Goal: Use online tool/utility: Utilize a website feature to perform a specific function

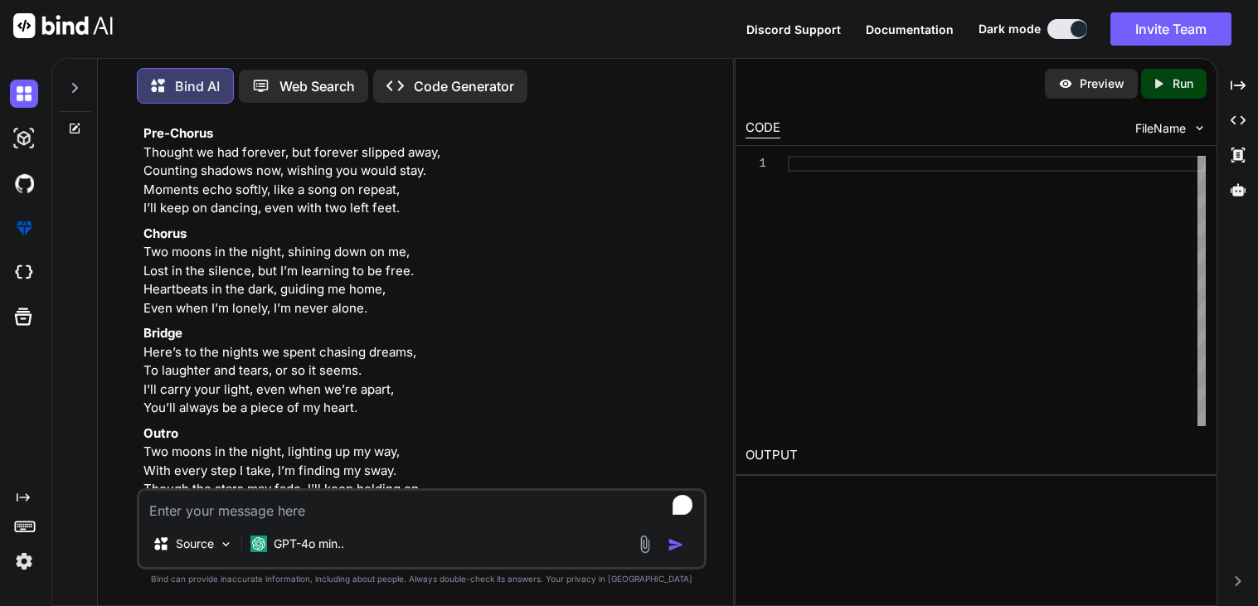
scroll to position [3024, 0]
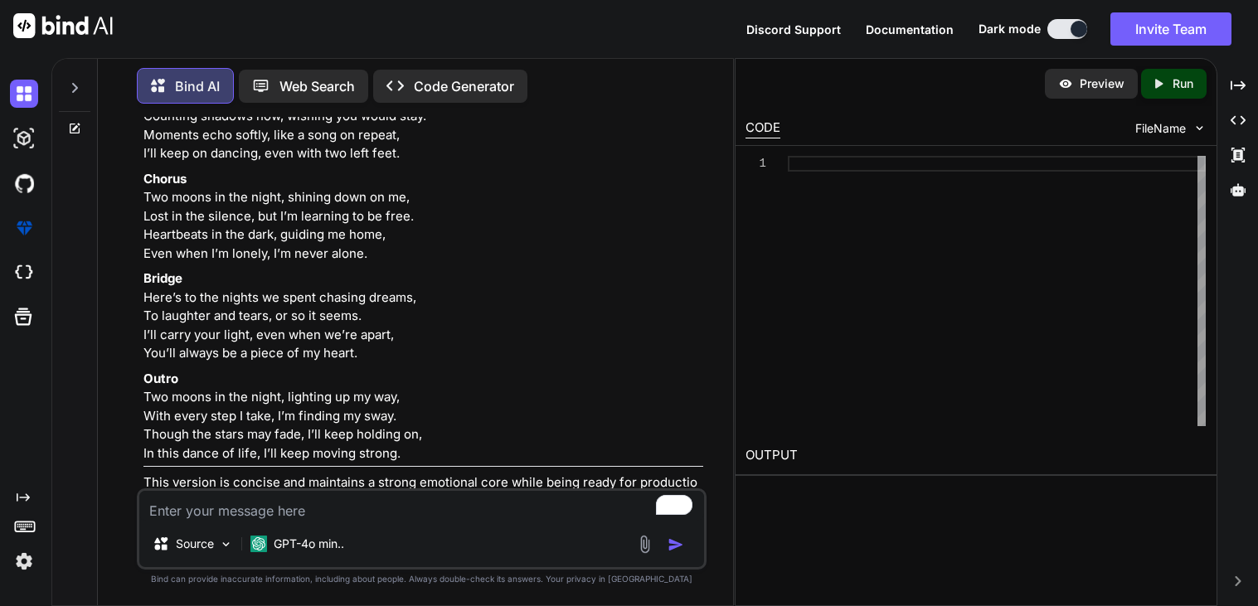
type textarea "x"
type textarea "genera"
type textarea "x"
type textarea "generate"
type textarea "x"
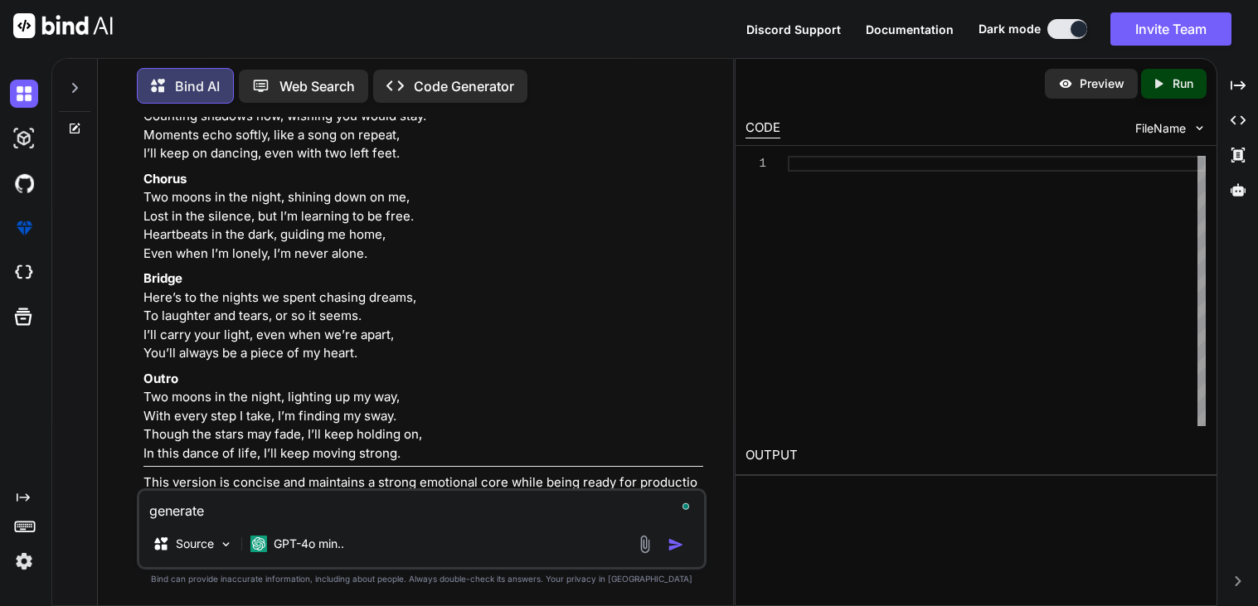
type textarea "generate"
type textarea "x"
type textarea "generate a"
type textarea "x"
type textarea "generate a"
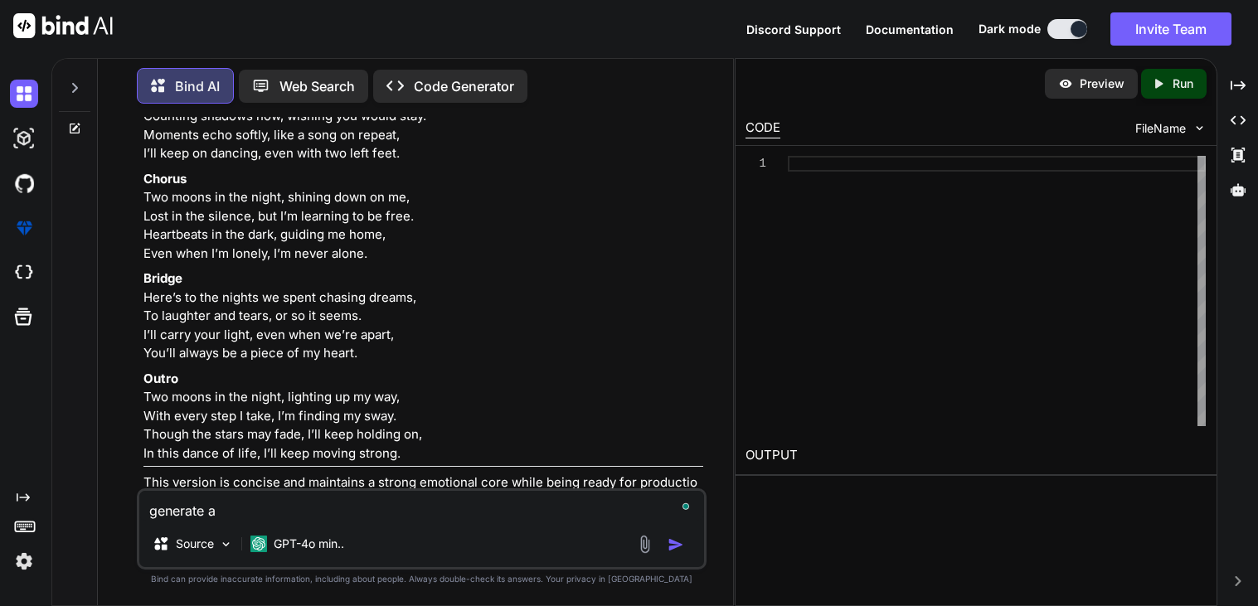
type textarea "x"
type textarea "generate a r"
type textarea "x"
type textarea "generate a ro"
type textarea "x"
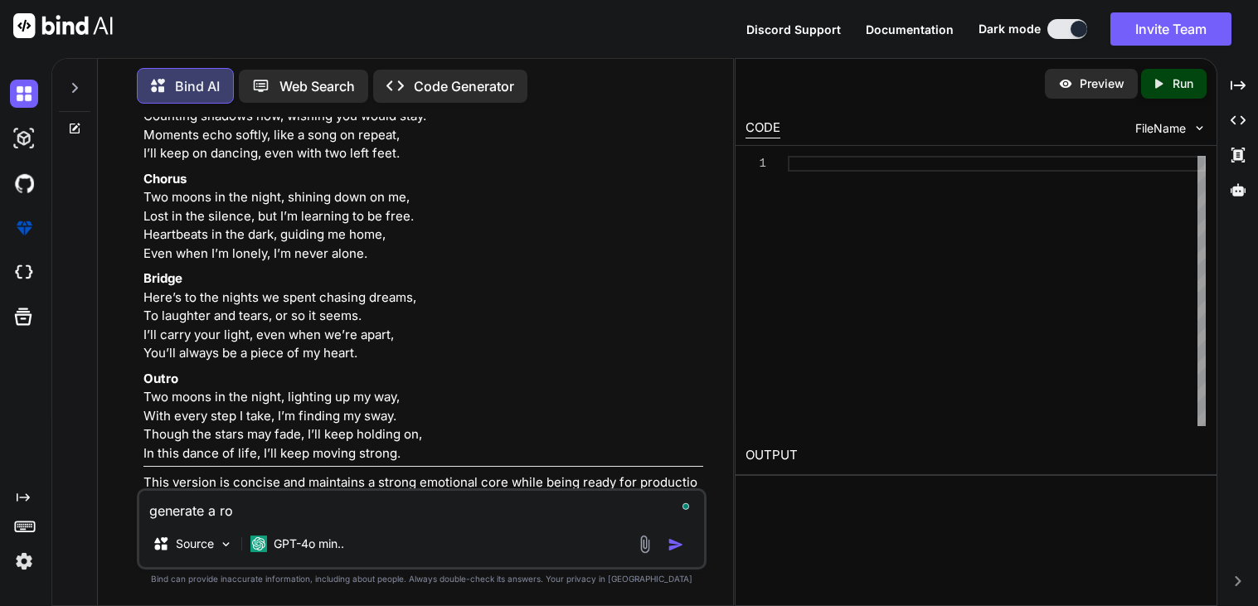
type textarea "generate a rom"
type textarea "x"
type textarea "generate a [GEOGRAPHIC_DATA]"
type textarea "x"
type textarea "generate a roman"
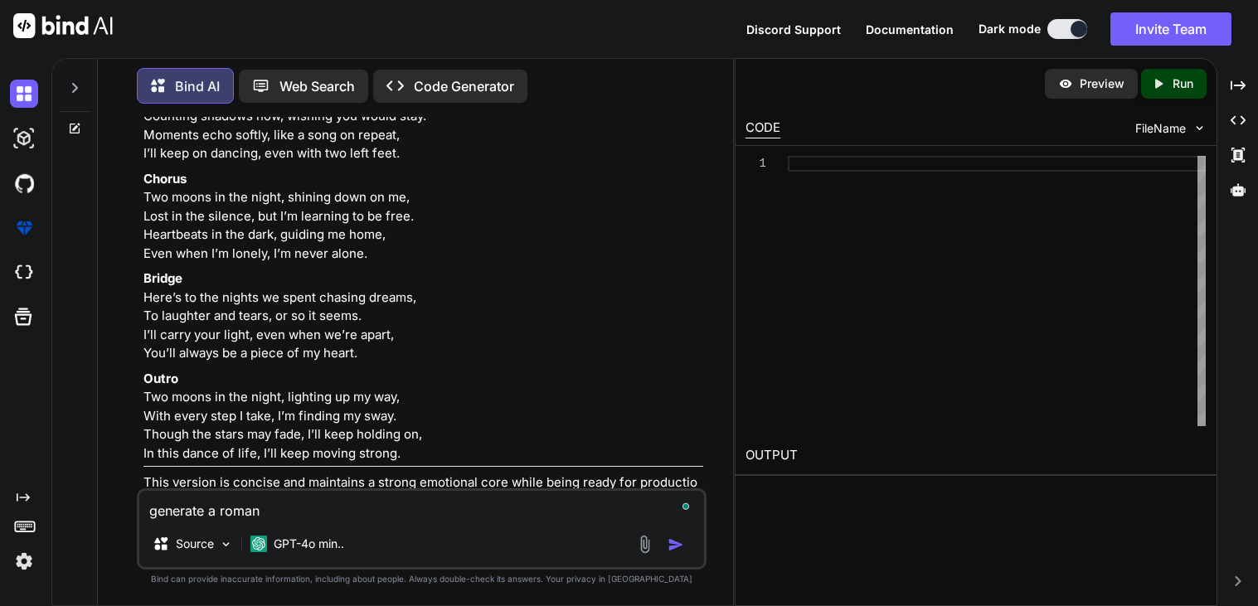
type textarea "x"
type textarea "generate a romant"
type textarea "x"
type textarea "generate a romanti"
type textarea "x"
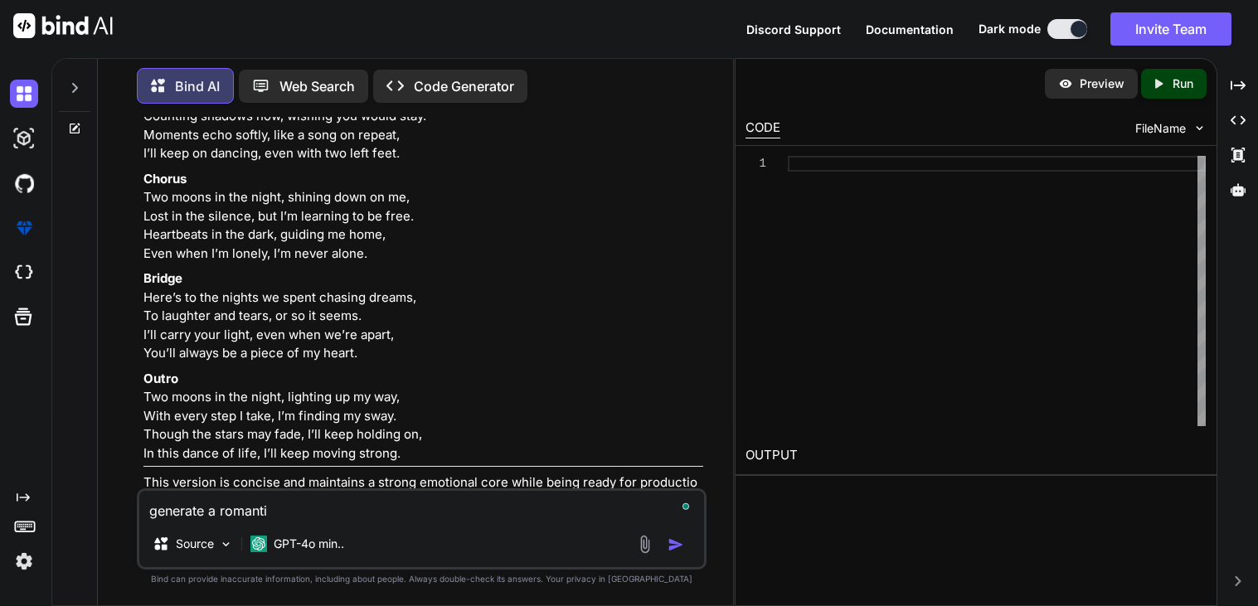
type textarea "generate a romantic"
type textarea "x"
type textarea "generate a romantic"
type textarea "x"
type textarea "generate a romantic p"
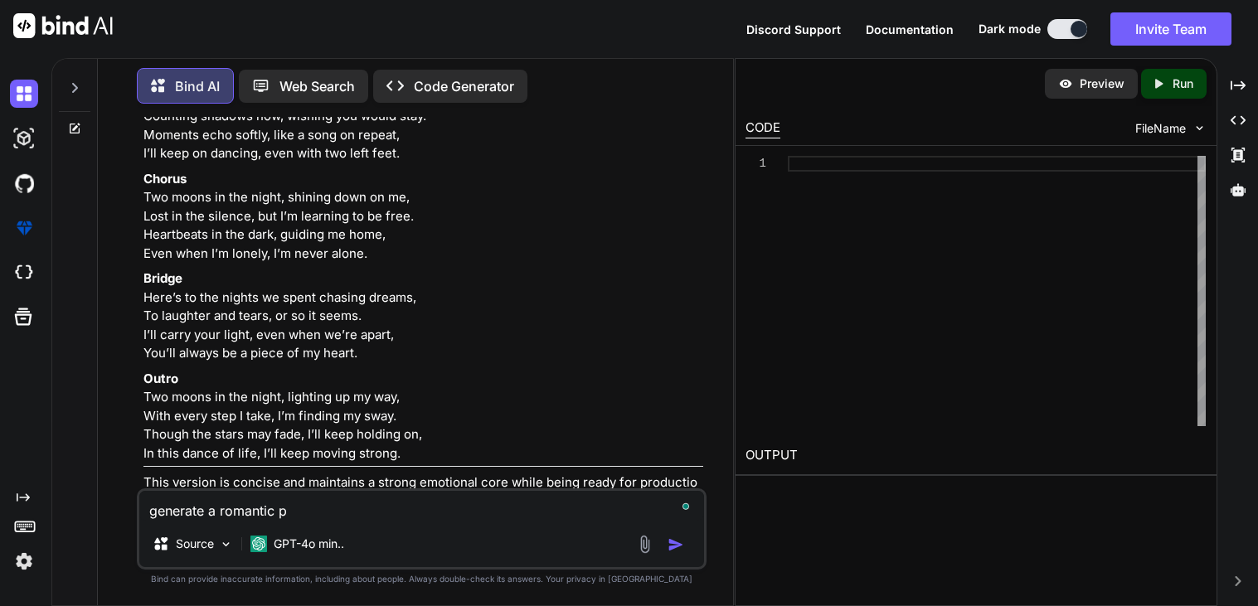
type textarea "x"
type textarea "generate a romantic po"
type textarea "x"
type textarea "generate a romantic poem"
type textarea "x"
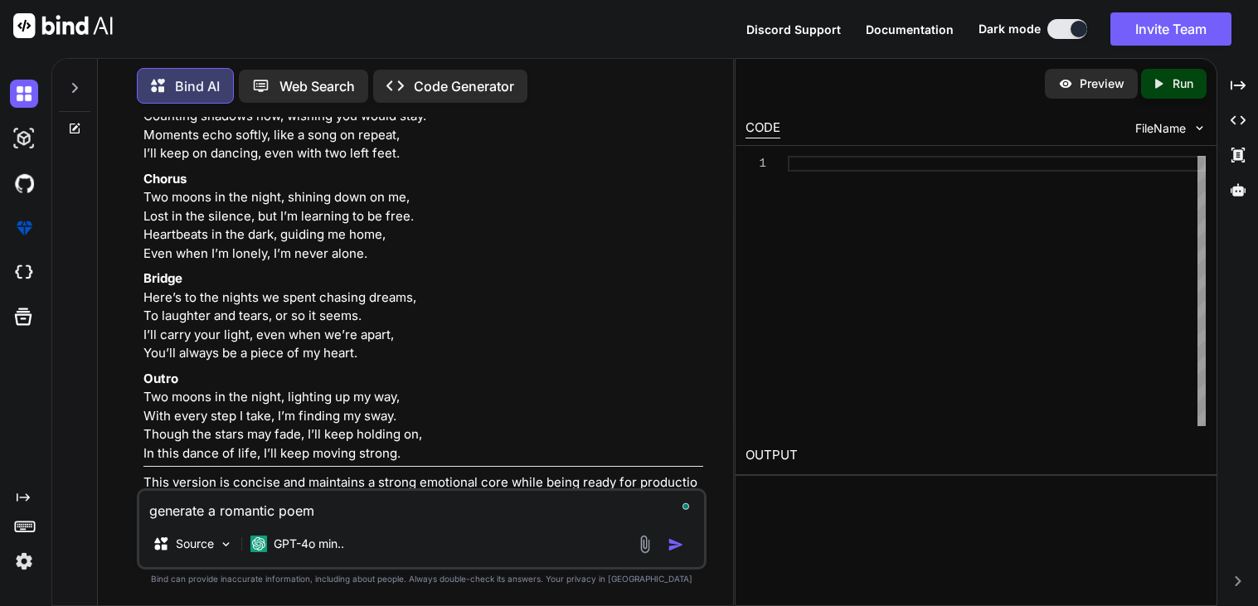
type textarea "generate a romantic poem"
type textarea "x"
type textarea "generate a romantic poem o"
type textarea "x"
type textarea "generate a romantic poem of"
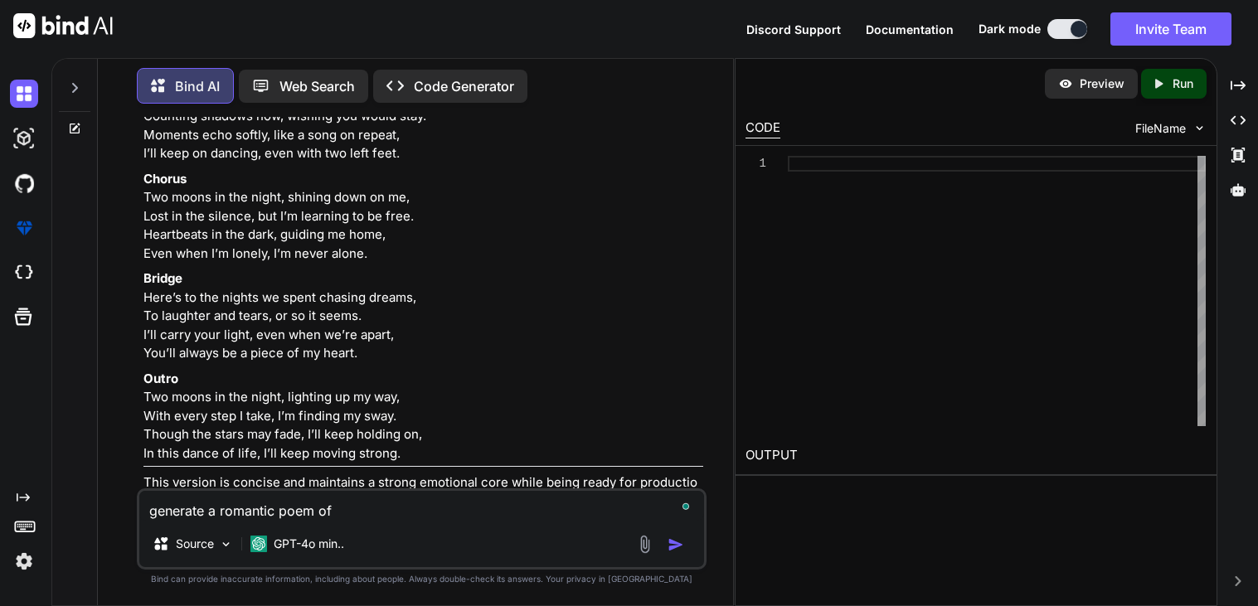
type textarea "x"
type textarea "generate a romantic poem of"
type textarea "x"
type textarea "generate a romantic poem of h"
type textarea "x"
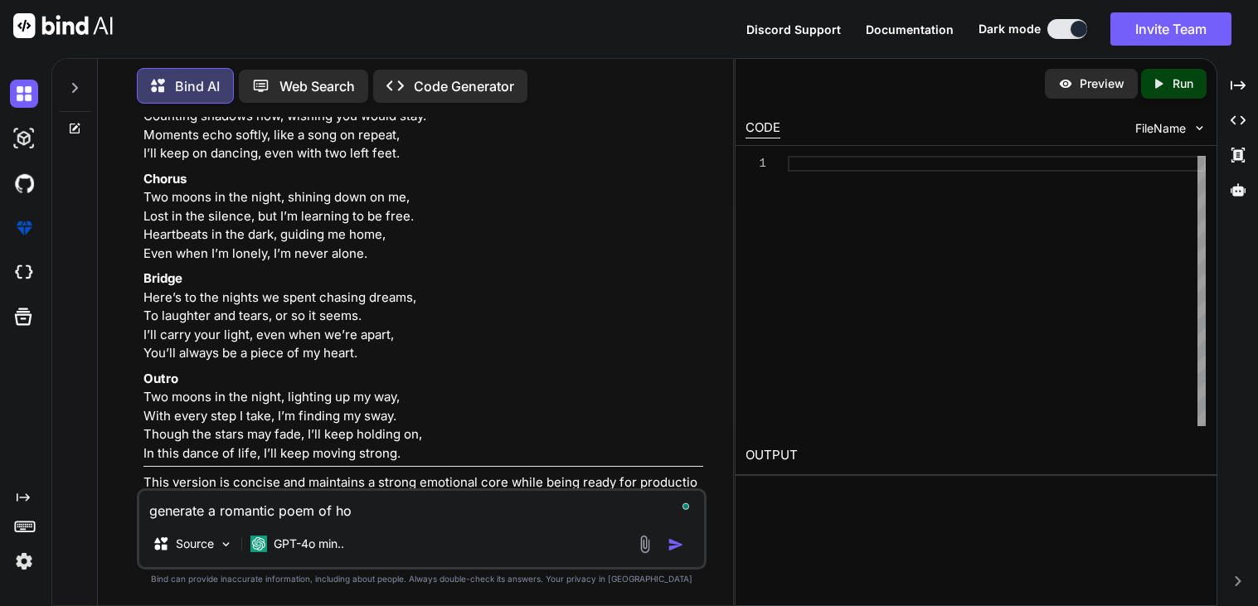
type textarea "generate a romantic poem of how"
type textarea "x"
type textarea "generate a romantic poem of how"
type textarea "x"
type textarea "generate a romantic poem of how i"
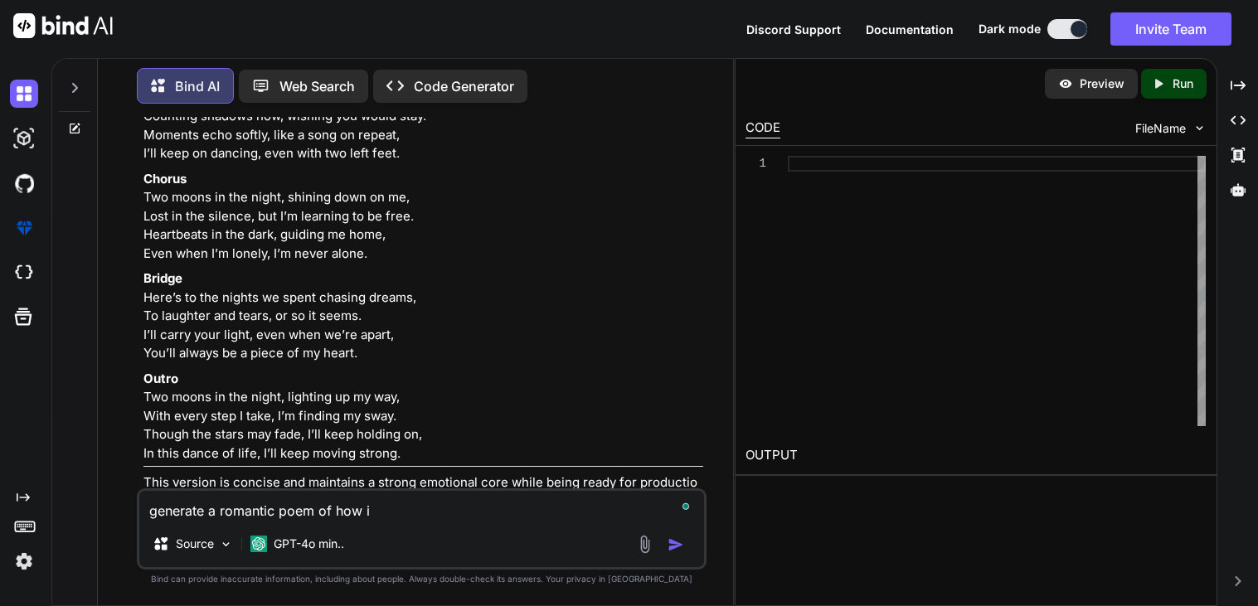
type textarea "x"
type textarea "generate a romantic poem of how i"
type textarea "x"
type textarea "generate a romantic poem of how i c"
type textarea "x"
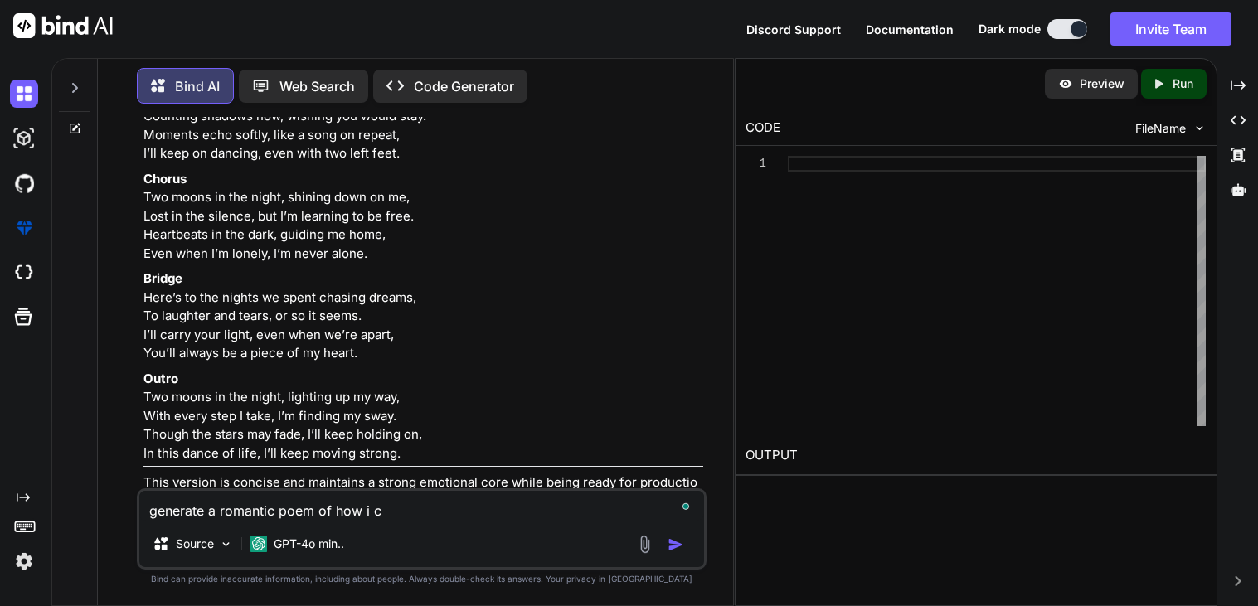
type textarea "generate a romantic poem of how i ca"
type textarea "x"
type textarea "generate a romantic poem of how i can"
type textarea "x"
type textarea "generate a romantic poem of how i cant"
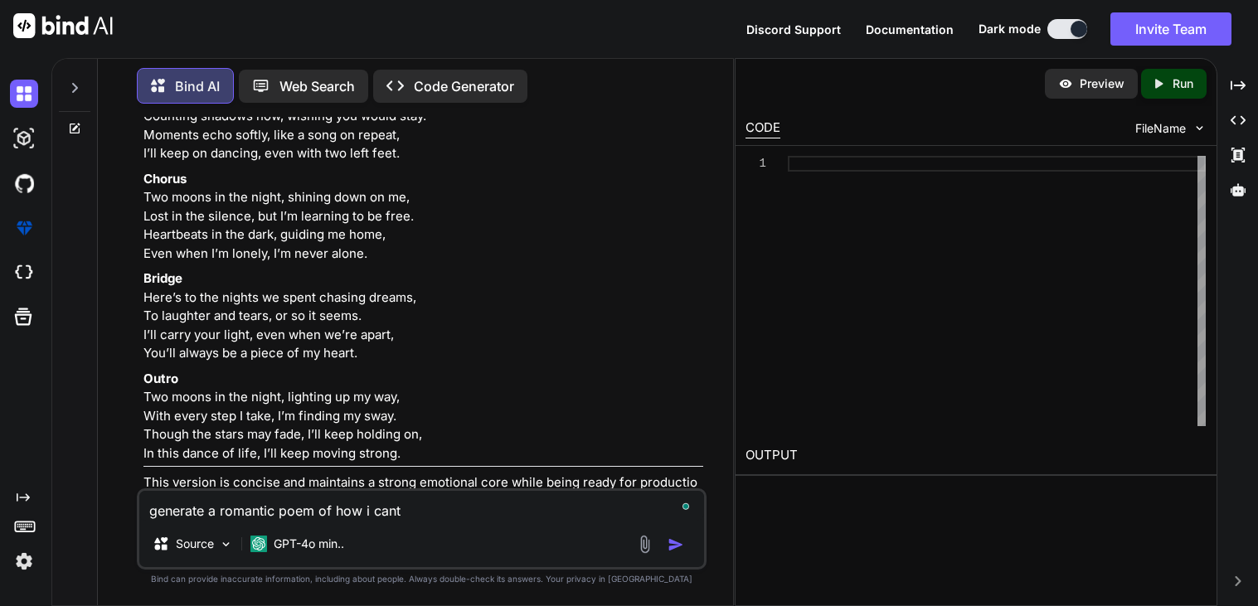
type textarea "x"
type textarea "generate a romantic poem of how i cant"
type textarea "x"
type textarea "generate a romantic poem of how i cant w"
type textarea "x"
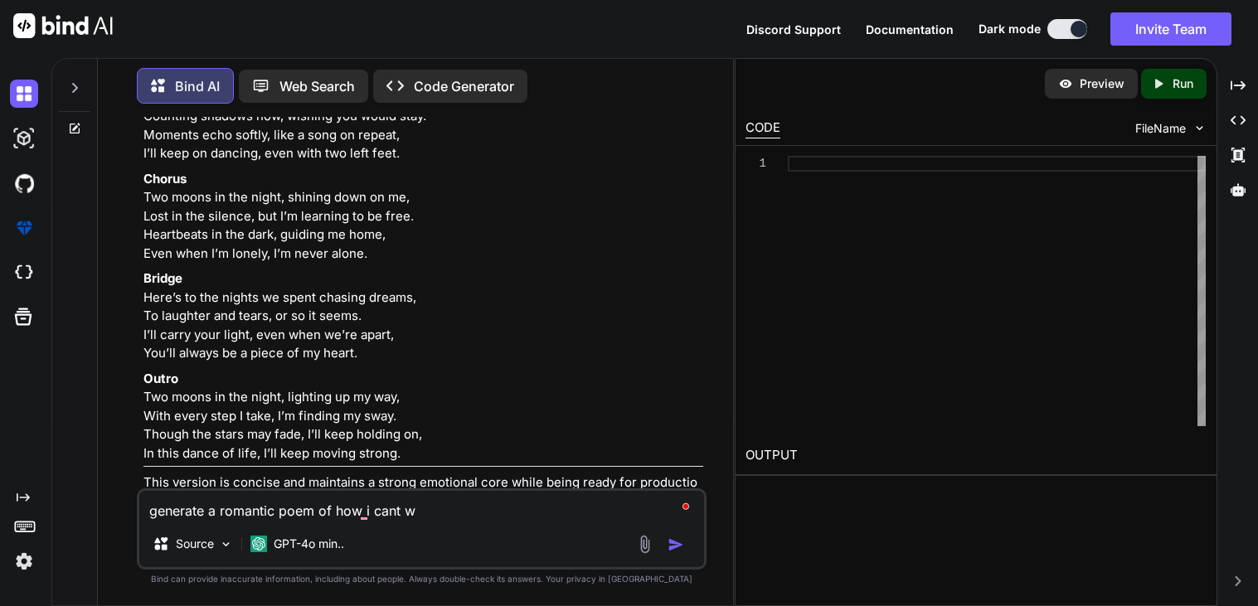
type textarea "generate a romantic poem of how i cant wa"
type textarea "x"
type textarea "generate a romantic poem of how i cant wai"
type textarea "x"
type textarea "generate a romantic poem of how i cant wait"
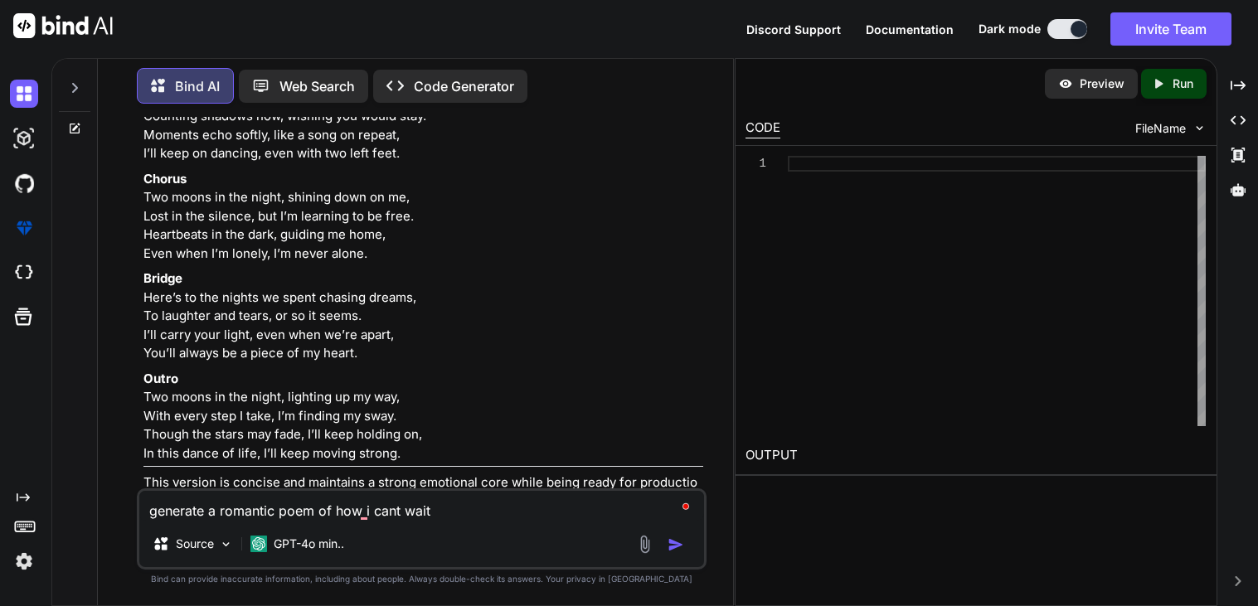
type textarea "x"
type textarea "generate a romantic poem of how i cant wait"
type textarea "x"
type textarea "generate a romantic poem of how i cant wait t"
type textarea "x"
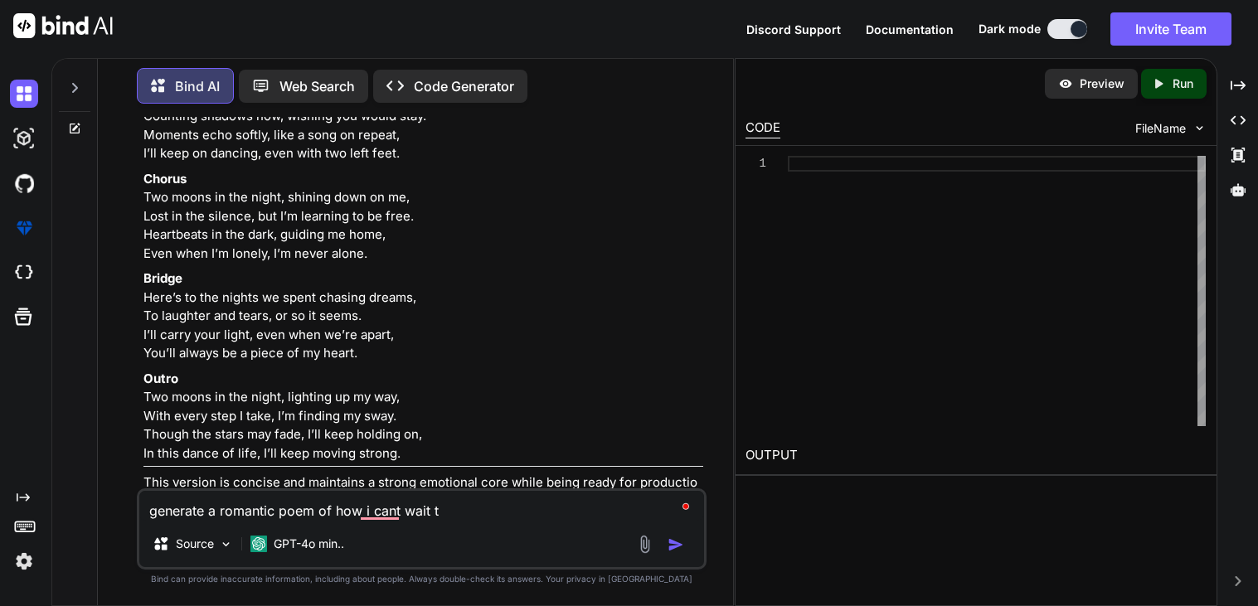
type textarea "generate a romantic poem of how i cant wait to"
type textarea "x"
type textarea "generate a romantic poem of how i cant wait to"
type textarea "x"
type textarea "generate a romantic poem of how i cant wait to t"
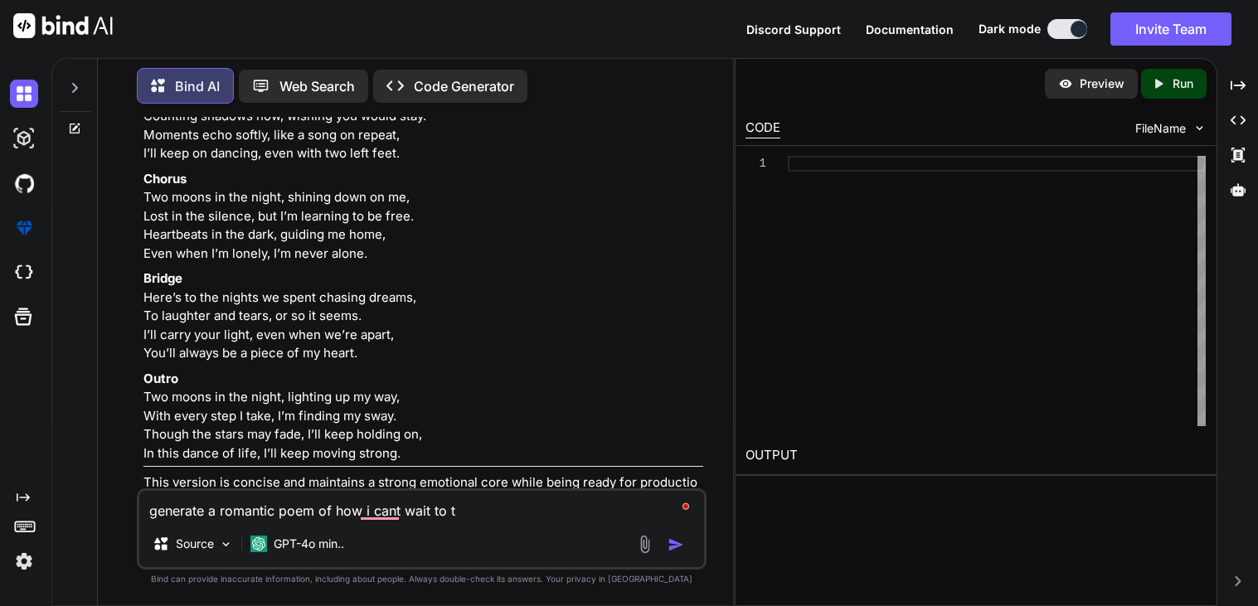
type textarea "x"
type textarea "generate a romantic poem of how i cant wait to to"
type textarea "x"
type textarea "generate a romantic poem of how i cant wait to tou"
type textarea "x"
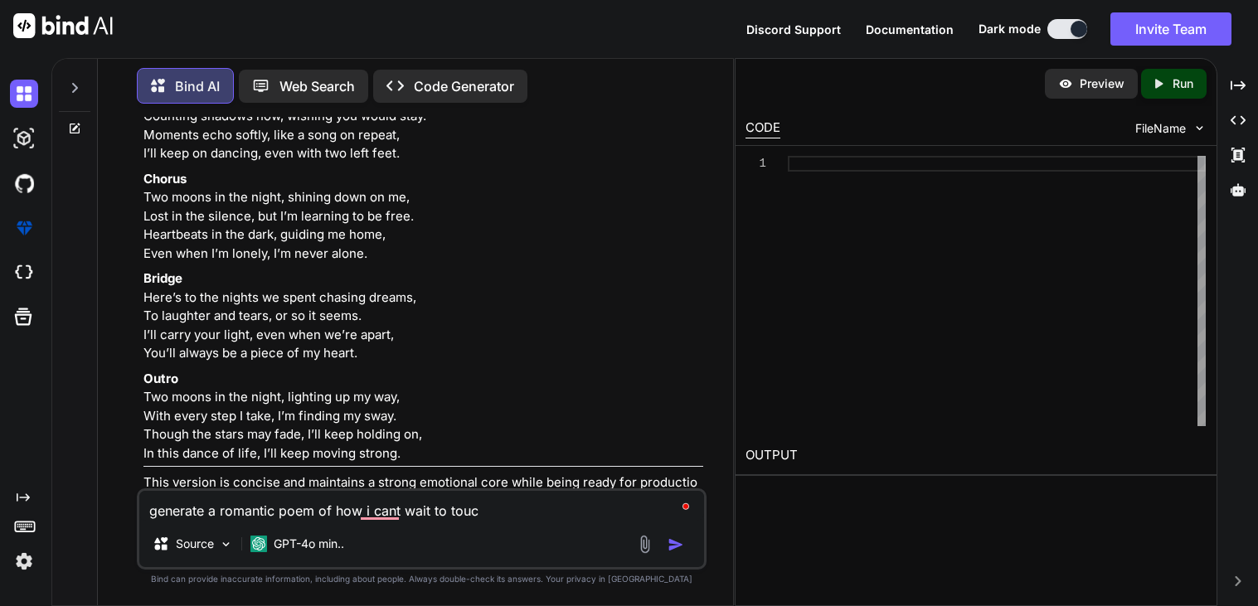
type textarea "generate a romantic poem of how i cant wait to touch"
type textarea "x"
type textarea "generate a romantic poem of how i cant wait to touch"
type textarea "x"
type textarea "generate a romantic poem of how i cant wait to touch he"
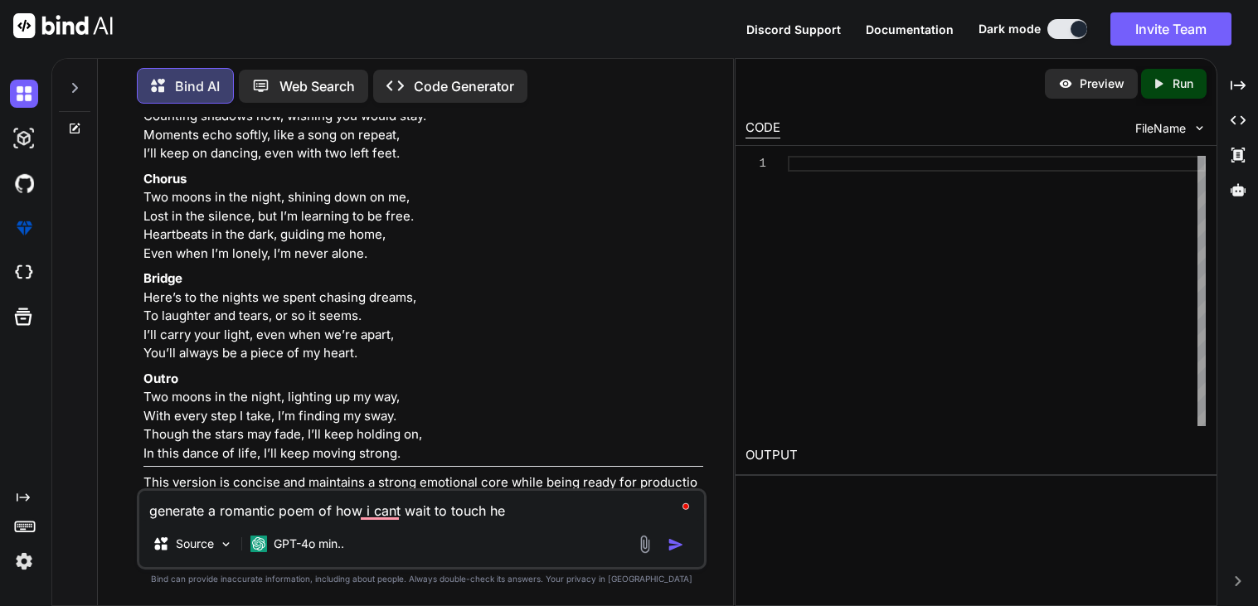
type textarea "x"
type textarea "generate a romantic poem of how i cant wait to touch her"
type textarea "x"
type textarea "generate a romantic poem of how i cant wait to touch her"
type textarea "x"
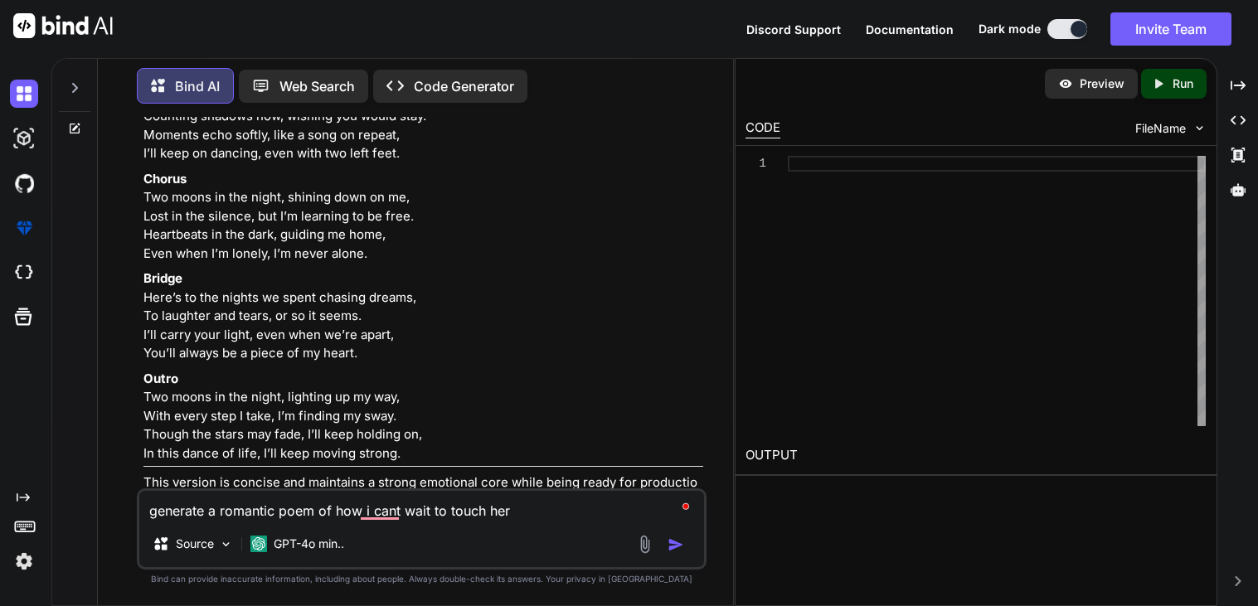
type textarea "generate a romantic poem of how i cant wait to touch her a"
type textarea "x"
type textarea "generate a romantic poem of how i cant wait to touch her ag"
type textarea "x"
type textarea "generate a romantic poem of how i cant wait to touch her aga"
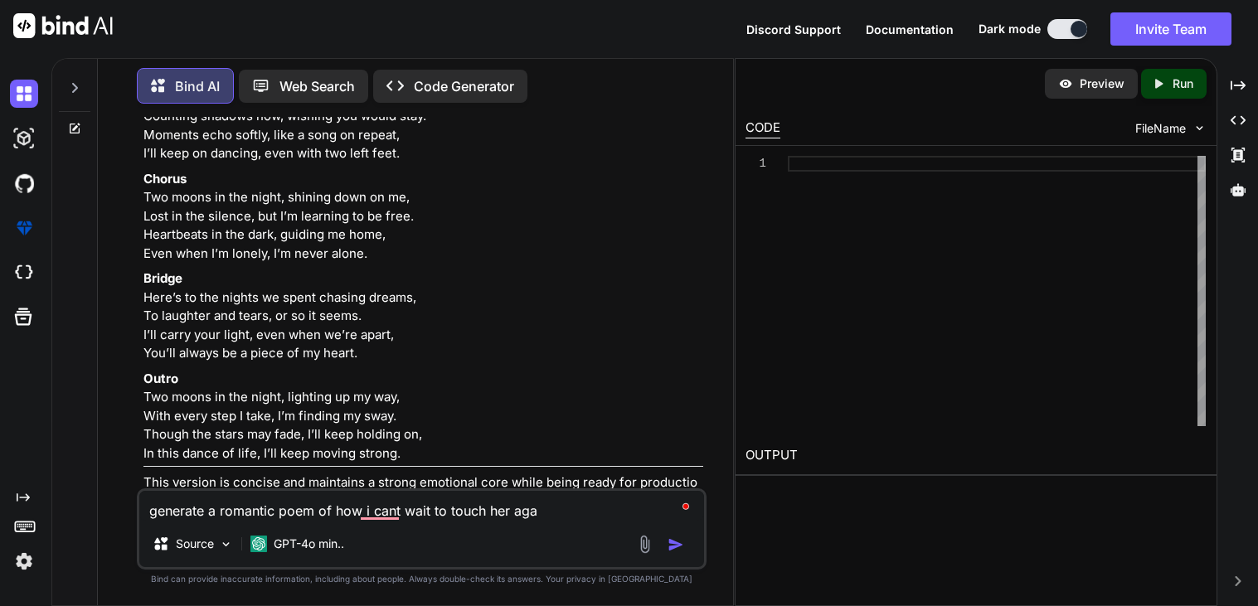
type textarea "x"
type textarea "generate a romantic poem of how i cant wait to touch her agai"
type textarea "x"
type textarea "generate a romantic poem of how i cant wait to touch her again"
type textarea "x"
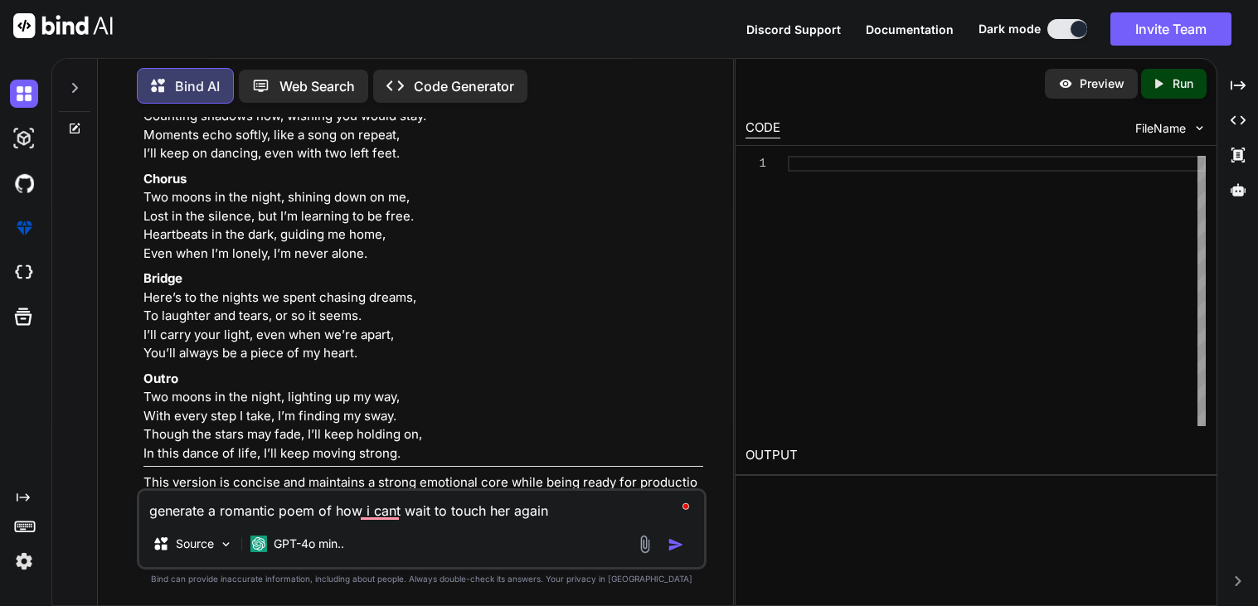
type textarea "generate a romantic poem of how i cant wait to touch her again"
type textarea "x"
type textarea "generate a romantic poem of how i cant wait to touch her again l"
type textarea "x"
type textarea "generate a romantic poem of how i cant wait to touch her again ly"
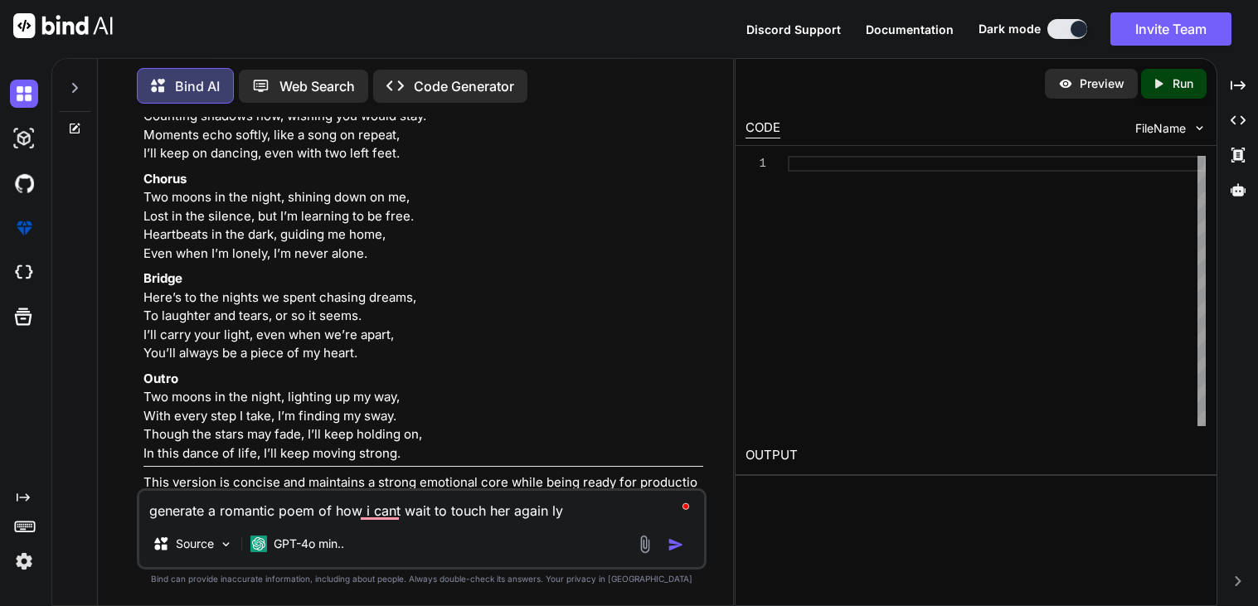
type textarea "x"
type textarea "generate a romantic poem of how i cant wait to touch her again lyl"
type textarea "x"
type textarea "generate a romantic poem of how i cant wait to touch her again [PERSON_NAME]"
type textarea "x"
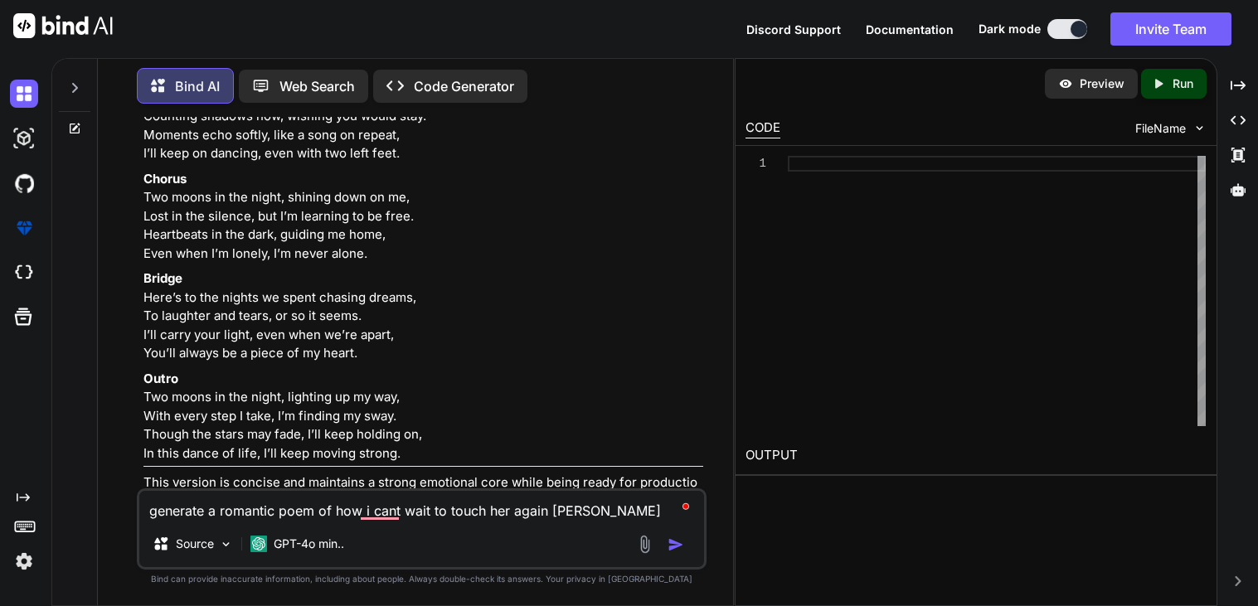
type textarea "generate a romantic poem of how i cant wait to touch her again [PERSON_NAME]"
type textarea "x"
type textarea "generate a romantic poem of how i cant wait to touch her again [PERSON_NAME]"
type textarea "x"
type textarea "generate a romantic poem of how i cant wait to touch her again [PERSON_NAME]"
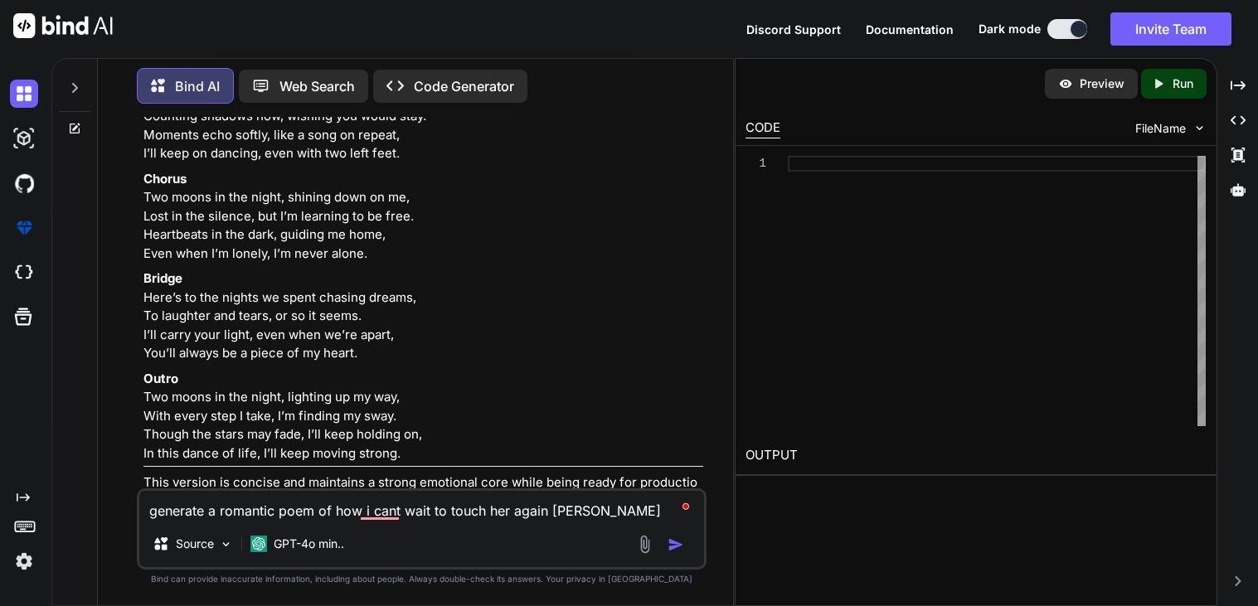
type textarea "x"
type textarea "generate a romantic poem of how i cant wait to touch her again [PERSON_NAME] j …"
type textarea "x"
type textarea "generate a romantic poem of how i cant wait to touch her again [PERSON_NAME] j …"
type textarea "x"
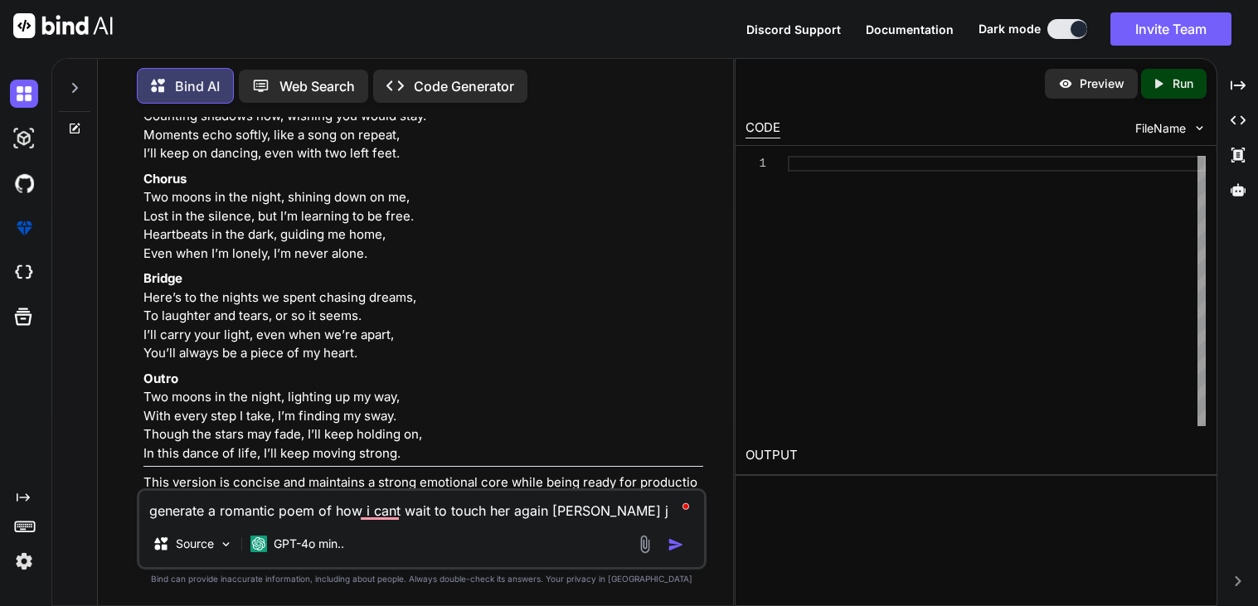
type textarea "generate a romantic poem of how i cant wait to touch her again [PERSON_NAME]"
type textarea "x"
type textarea "generate a romantic poem of how i cant wait to touch her again [PERSON_NAME]"
type textarea "x"
click at [383, 514] on textarea "generate a romantic poem of how i cant wait to touch her again [PERSON_NAME]" at bounding box center [421, 506] width 565 height 30
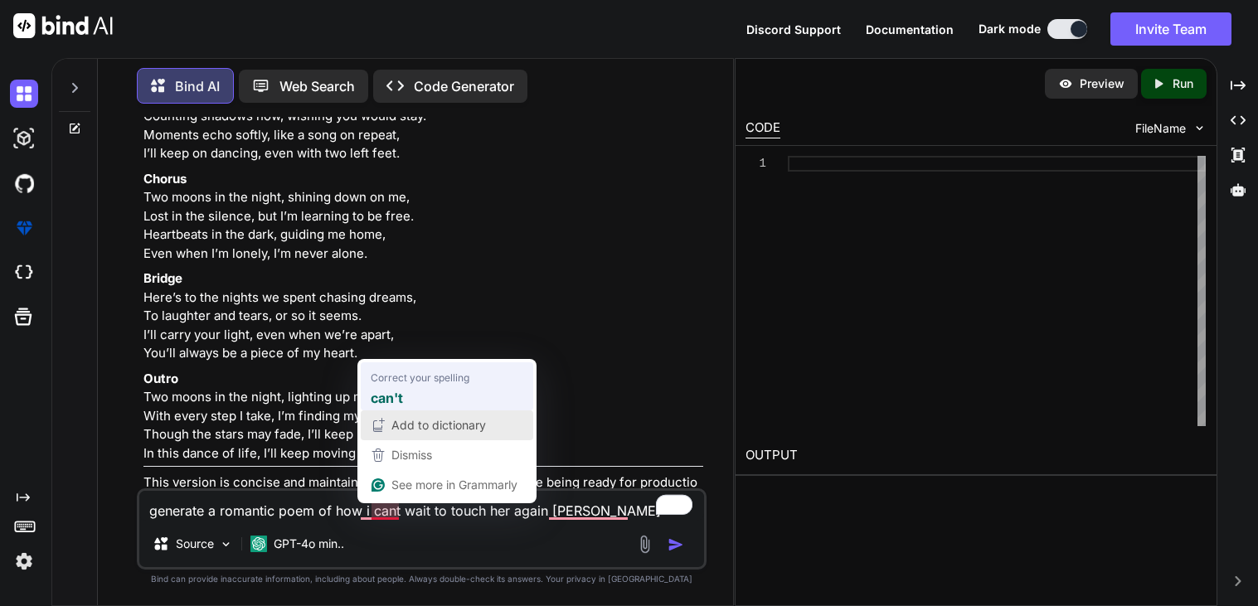
type textarea "generate a romantic poem of how i cant wait to touch her again [PERSON_NAME]"
type textarea "x"
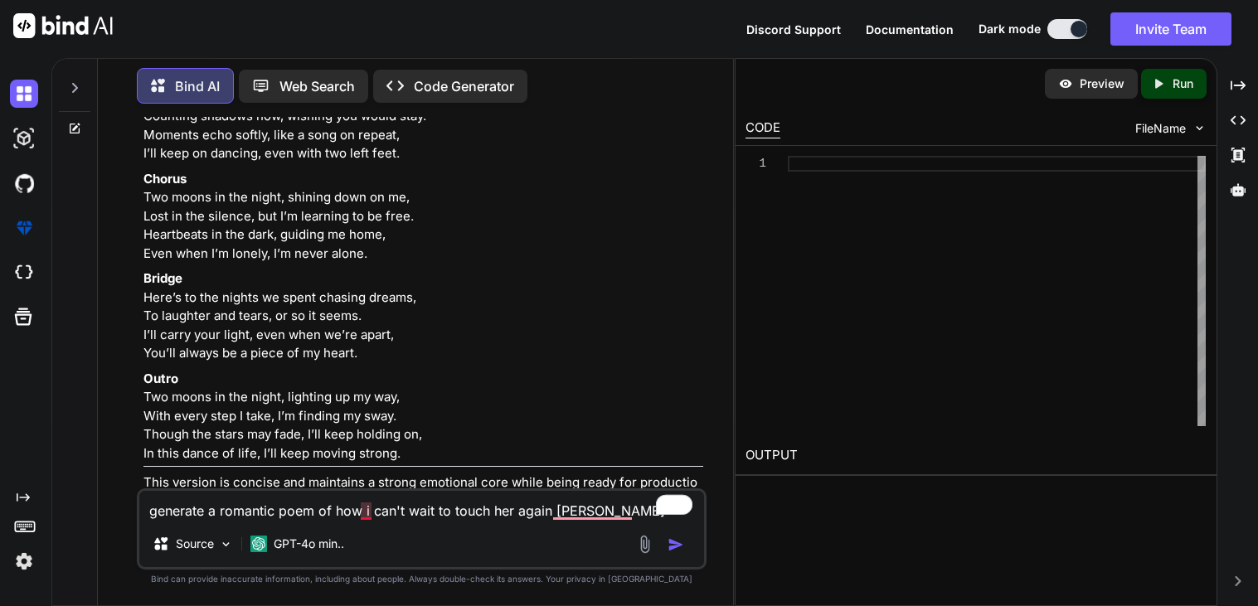
click at [364, 517] on textarea "generate a romantic poem of how i can't wait to touch her again [PERSON_NAME]" at bounding box center [421, 506] width 565 height 30
click at [365, 507] on textarea "generate a romantic poem of how i can't wait to touch her again [PERSON_NAME]" at bounding box center [421, 506] width 565 height 30
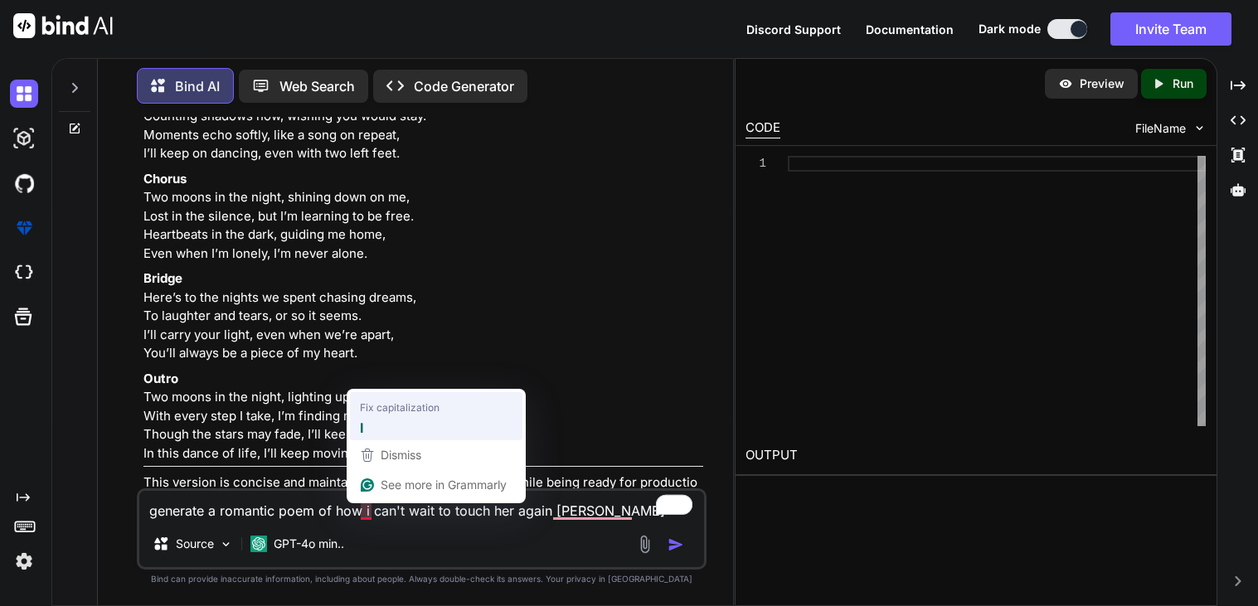
type textarea "generate a romantic poem of how i can't wait to touch her again [PERSON_NAME]"
type textarea "x"
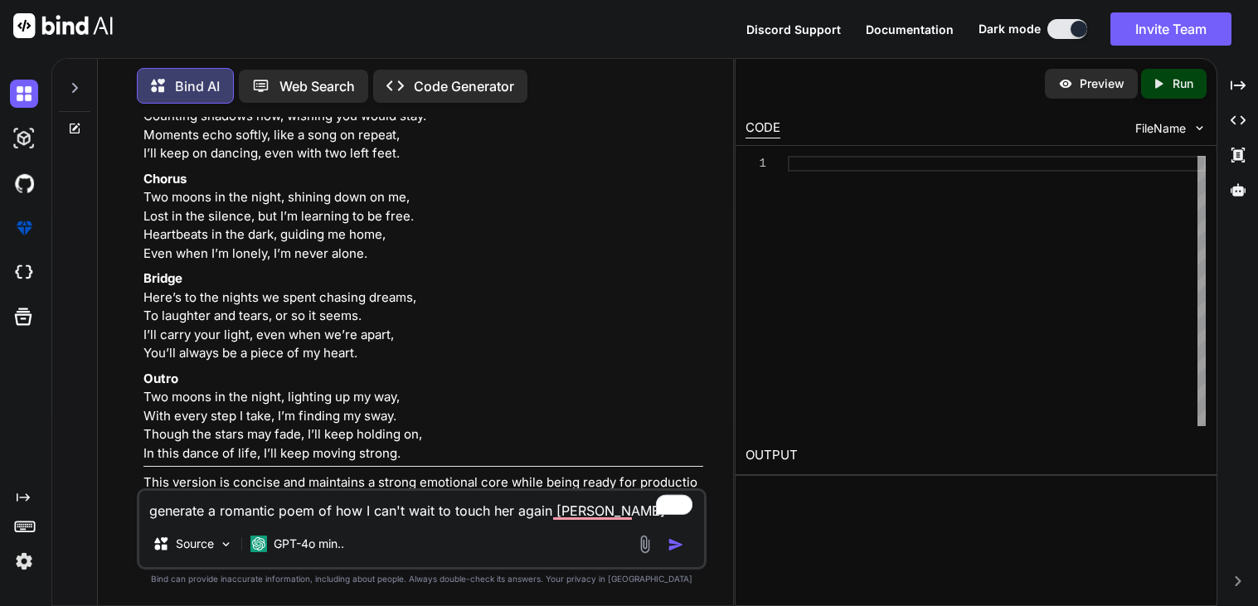
click at [599, 518] on textarea "generate a romantic poem of how I can't wait to touch her again [PERSON_NAME]" at bounding box center [421, 506] width 565 height 30
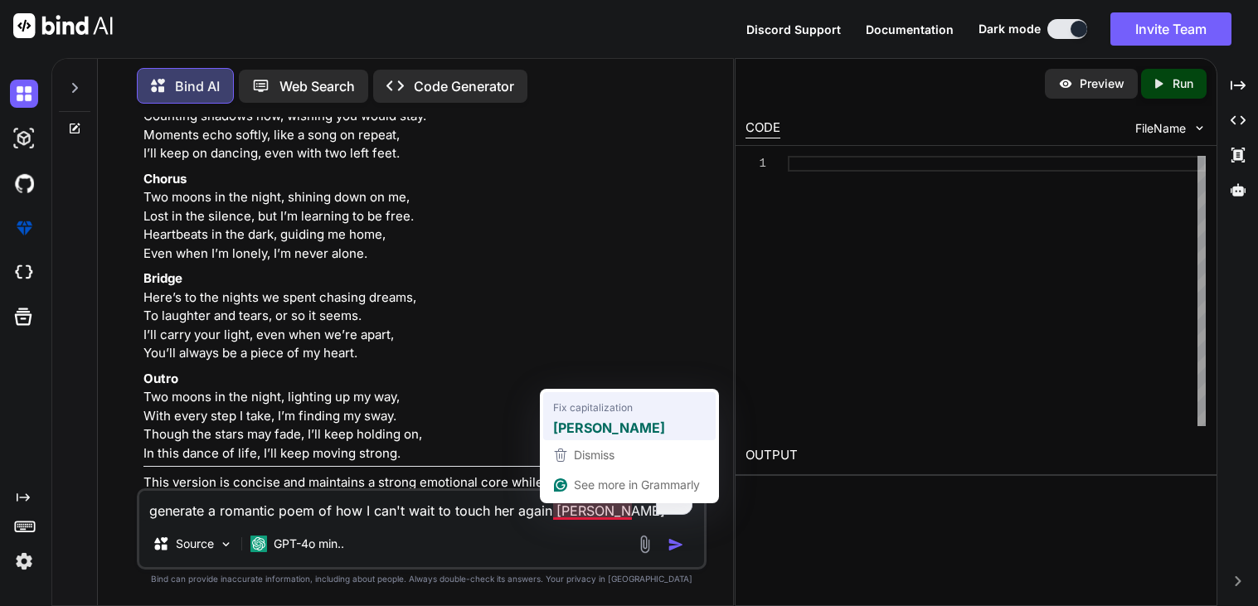
type textarea "generate a romantic poem of how I can't wait to touch her again [PERSON_NAME]"
type textarea "x"
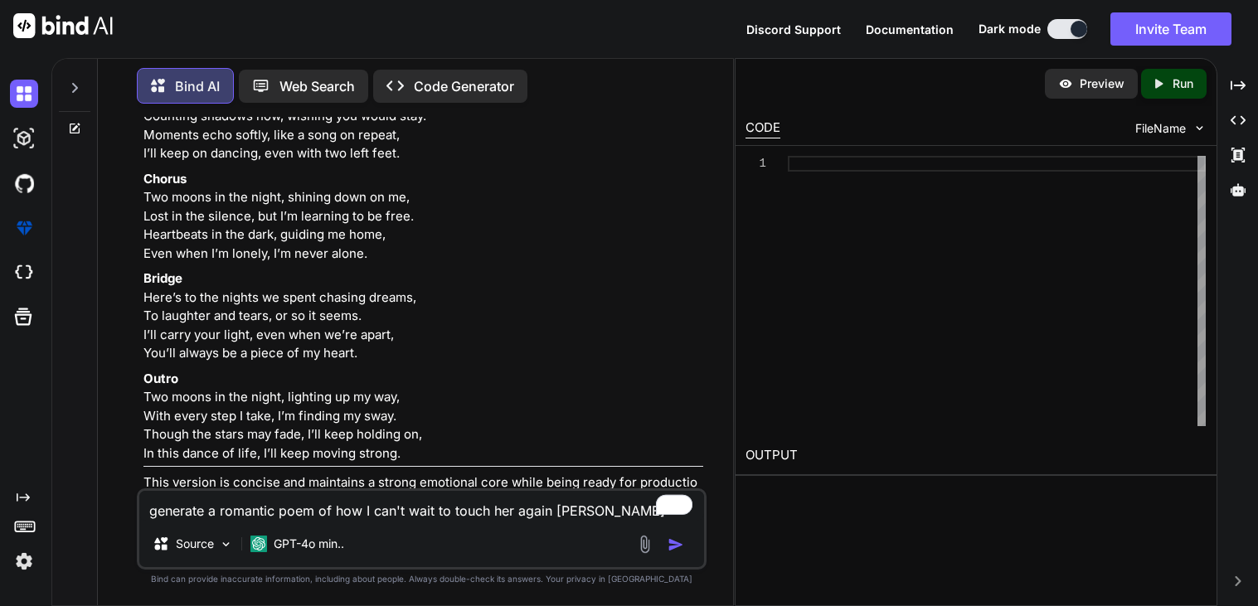
type textarea "generate a romantic poem of how I can't wait to touch her again [PERSON_NAME]"
click at [673, 547] on img "button" at bounding box center [675, 544] width 17 height 17
type textarea "x"
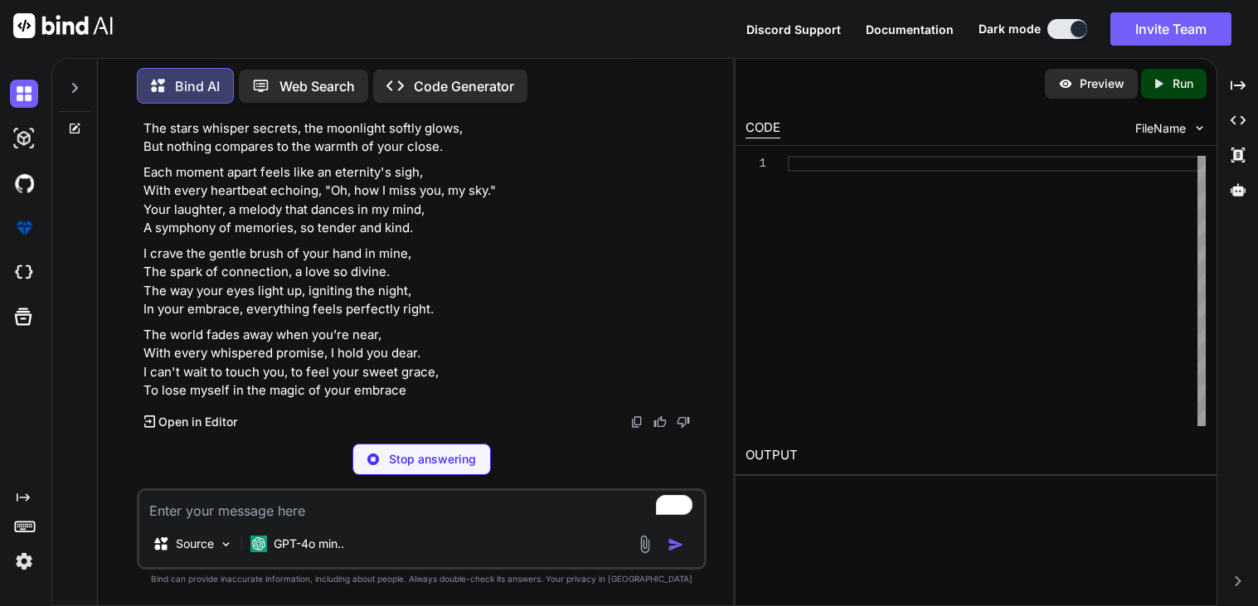
scroll to position [4618, 0]
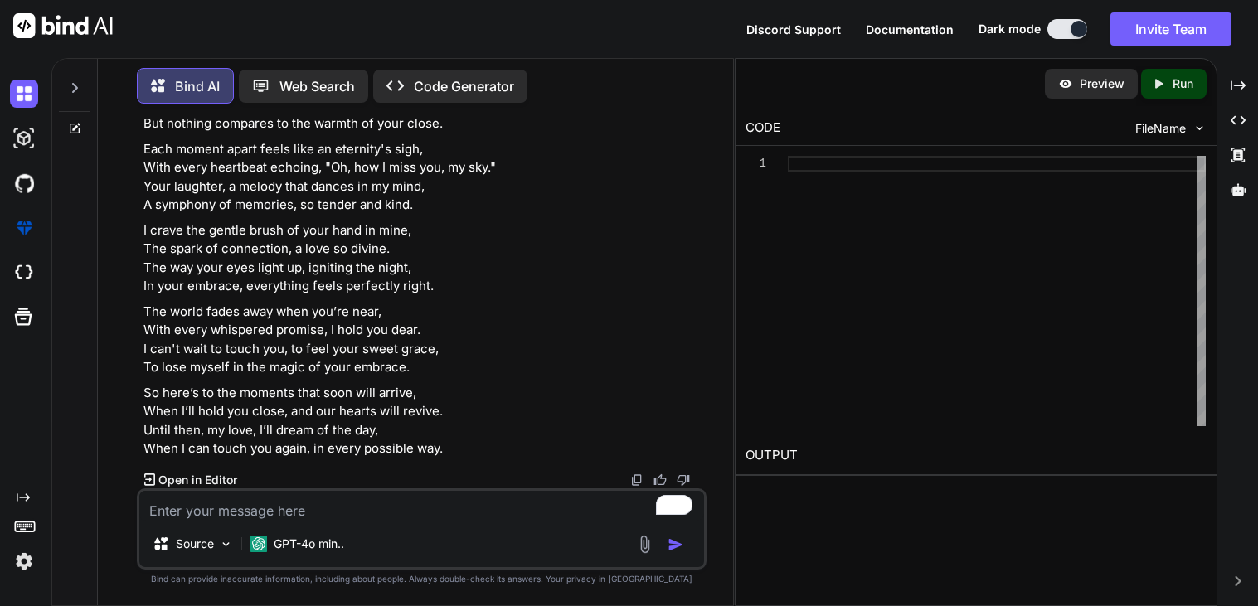
click at [331, 507] on textarea "To enrich screen reader interactions, please activate Accessibility in Grammarl…" at bounding box center [421, 506] width 565 height 30
type textarea "make it more of how i fall asleep and dream of her"
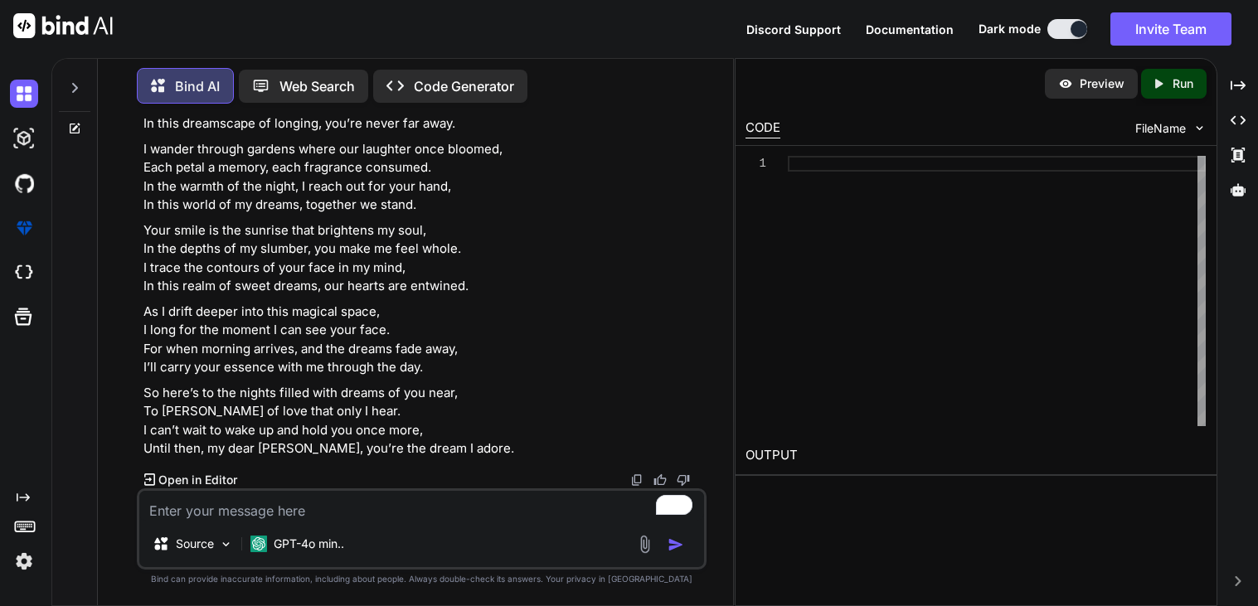
scroll to position [5426, 0]
drag, startPoint x: 135, startPoint y: 299, endPoint x: 240, endPoint y: 417, distance: 157.9
click at [240, 417] on div "You What should i naem this song Bind AI Here are some title suggestions for yo…" at bounding box center [422, 361] width 622 height 488
click at [240, 52] on p "As the night wraps around me, a soft, tender shroud, I close my eyes gently, dr…" at bounding box center [423, 15] width 560 height 75
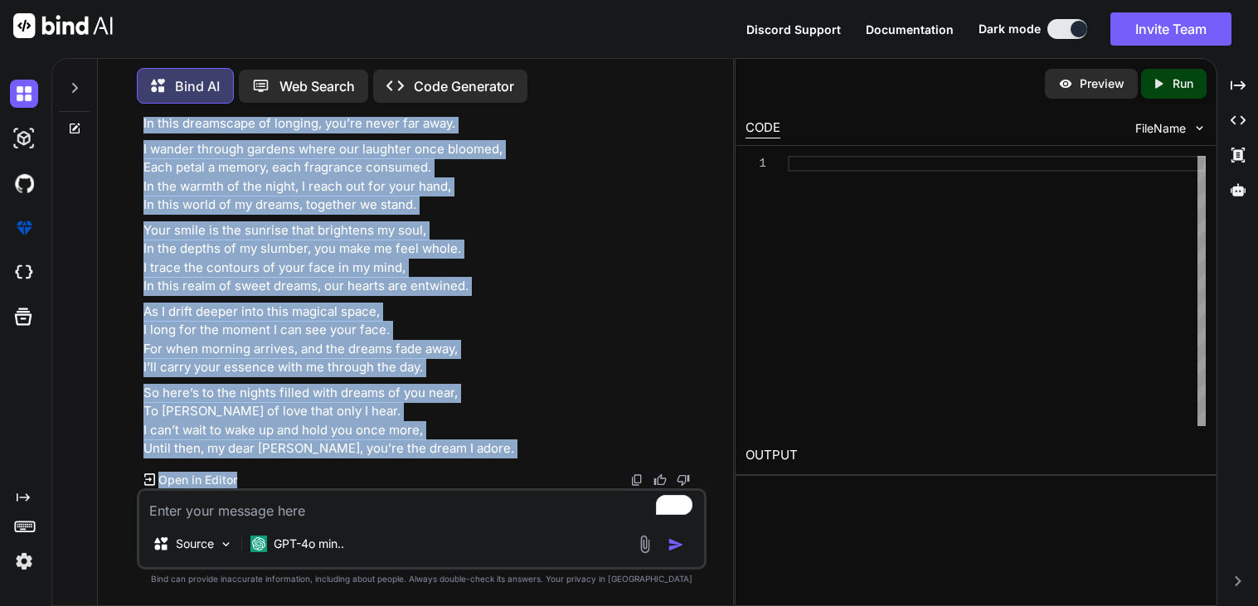
scroll to position [6091, 0]
drag, startPoint x: 139, startPoint y: 318, endPoint x: 400, endPoint y: 461, distance: 298.0
click at [400, 461] on div "You What should i naem this song Bind AI Here are some title suggestions for yo…" at bounding box center [423, 302] width 566 height 371
click at [220, 517] on textarea "To enrich screen reader interactions, please activate Accessibility in Grammarl…" at bounding box center [421, 506] width 565 height 30
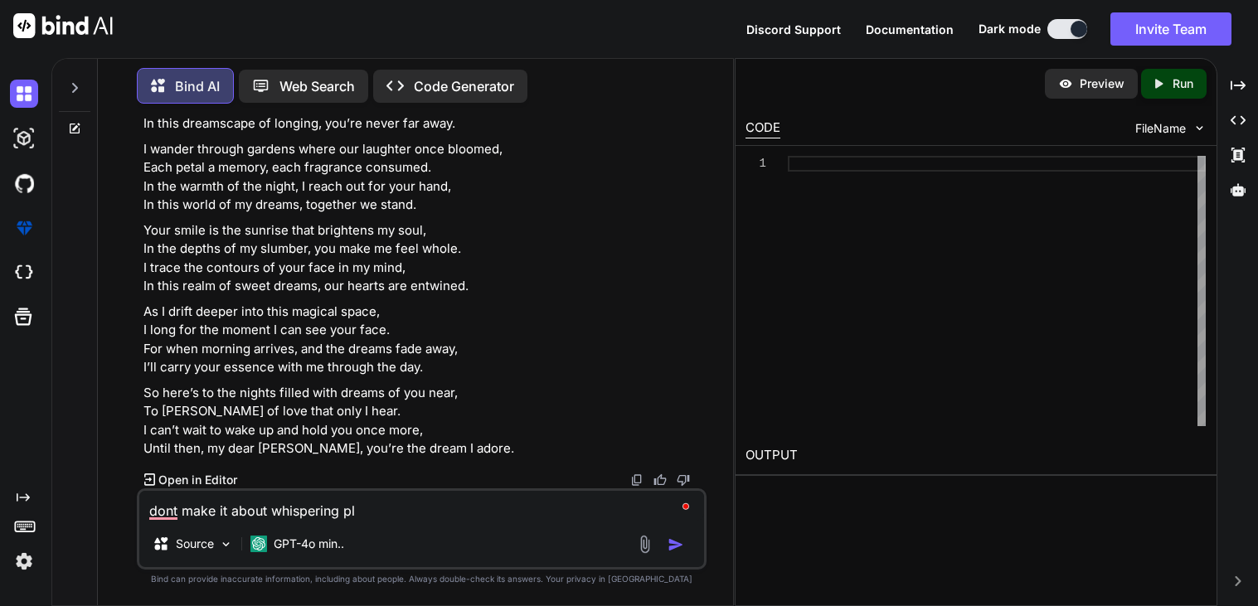
type textarea "dont make it about whispering pls"
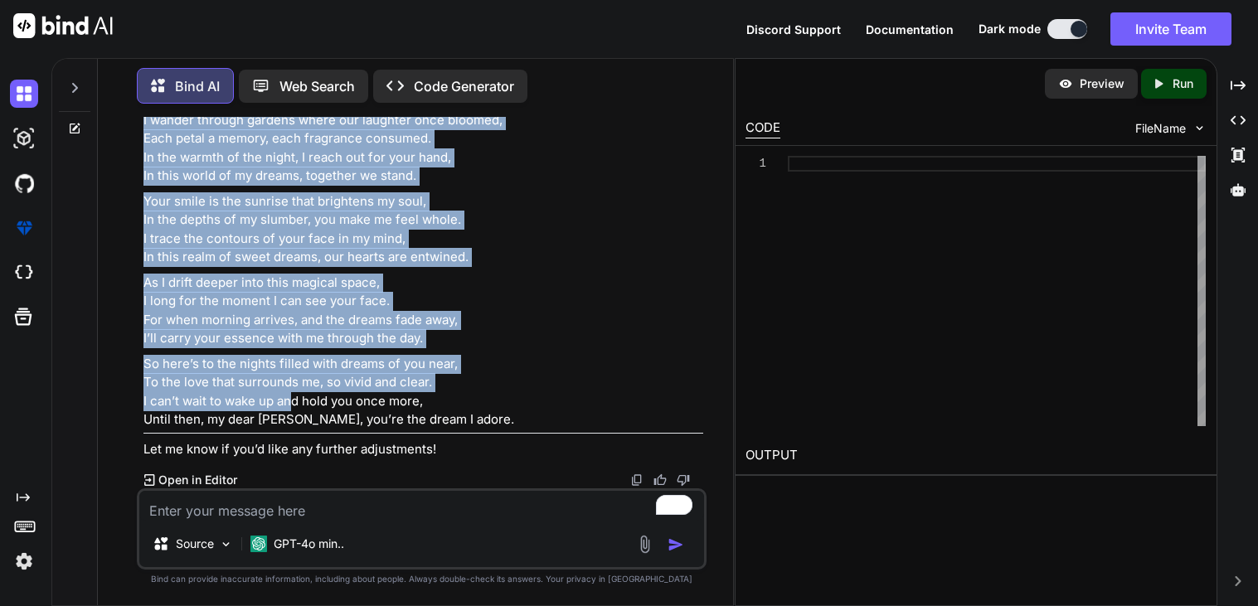
scroll to position [7141, 0]
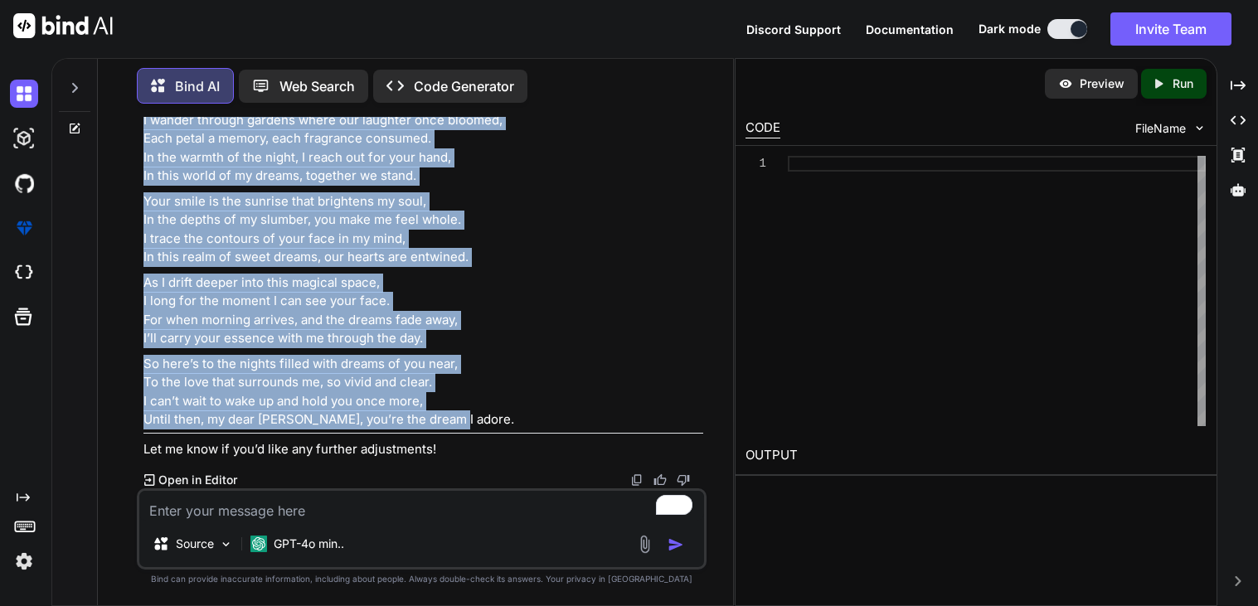
drag, startPoint x: 143, startPoint y: 253, endPoint x: 452, endPoint y: 415, distance: 348.2
click at [452, 415] on div "Sure! Here’s a revised version of the poem that focuses on dreaming of her with…" at bounding box center [423, 167] width 560 height 584
copy div "Lo ips dolor sitam consec ad, e sedd, eiusmo tempor, I utlab et dolo magnaa, en…"
click at [454, 274] on p "As I drift deeper into this magical space, I long for the moment I can see your…" at bounding box center [423, 311] width 560 height 75
